Goal: Check status: Check status

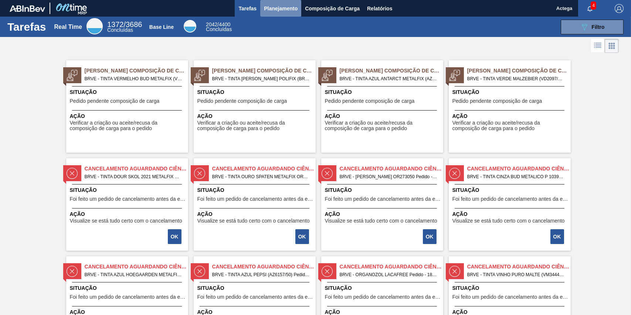
click at [276, 10] on span "Planejamento" at bounding box center [281, 8] width 34 height 9
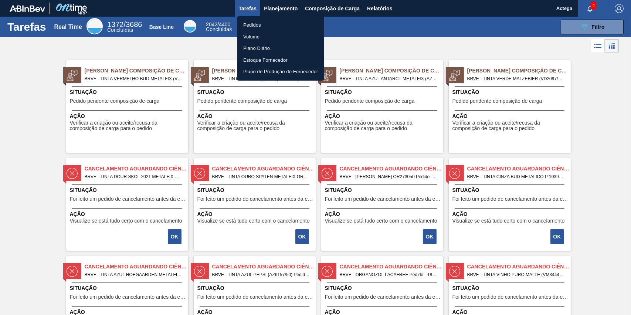
click at [255, 24] on li "Pedidos" at bounding box center [280, 25] width 87 height 12
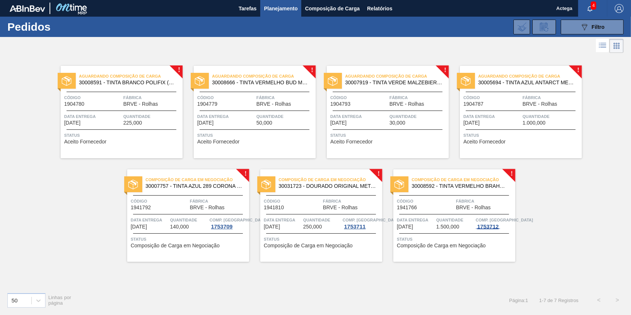
click at [491, 229] on div "1753712" at bounding box center [487, 226] width 24 height 6
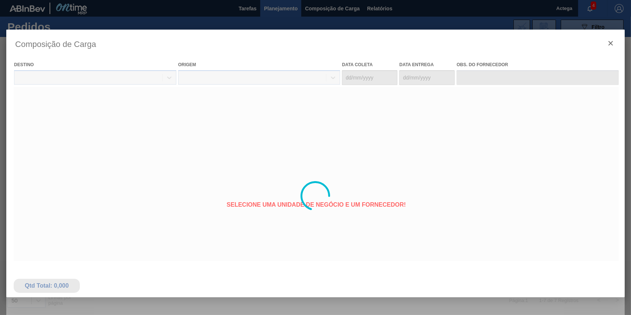
type coleta "[DATE]"
type entrega "[DATE]"
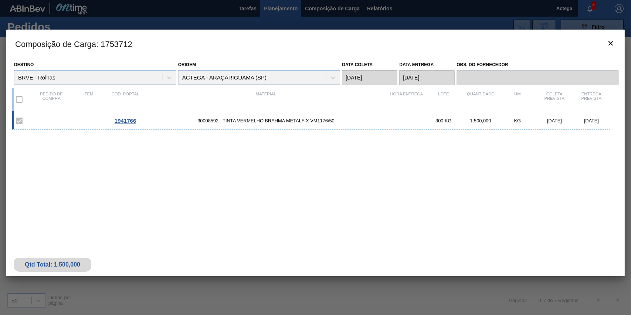
click at [128, 122] on span "1941766" at bounding box center [125, 120] width 21 height 6
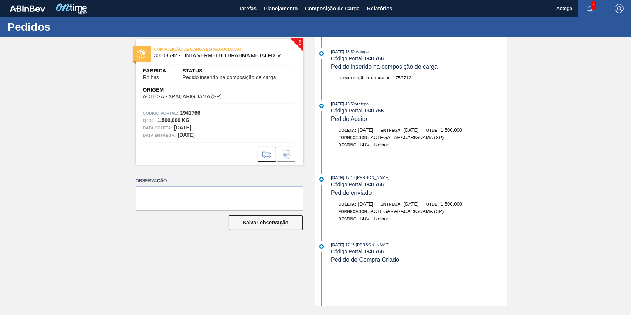
click at [365, 263] on span "Pedido de Compra Criado" at bounding box center [365, 259] width 68 height 6
click at [381, 262] on span "Pedido de Compra Criado" at bounding box center [365, 259] width 68 height 6
click at [263, 154] on icon at bounding box center [267, 154] width 12 height 9
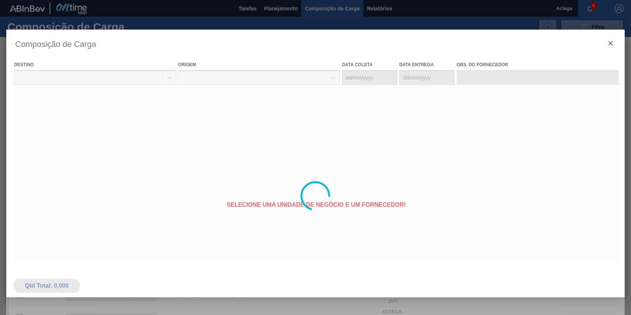
type coleta "[DATE]"
type entrega "[DATE]"
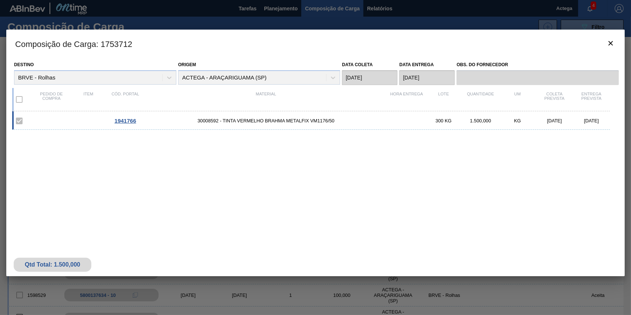
click at [20, 102] on label at bounding box center [19, 100] width 16 height 16
click at [122, 118] on span "1941766" at bounding box center [125, 120] width 21 height 6
